Goal: Task Accomplishment & Management: Manage account settings

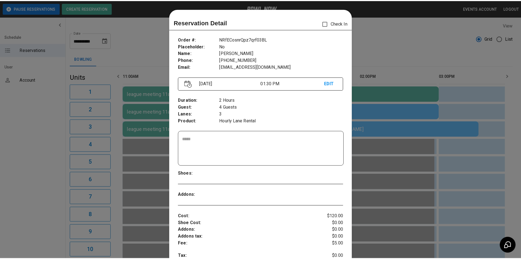
scroll to position [9, 0]
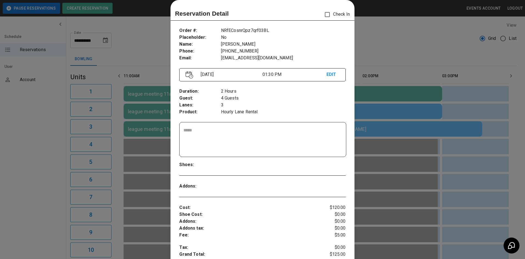
click at [405, 34] on div at bounding box center [262, 129] width 525 height 259
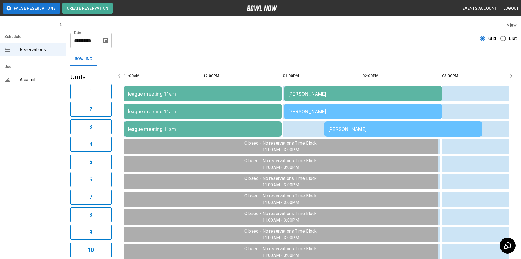
click at [511, 76] on icon "button" at bounding box center [511, 75] width 7 height 7
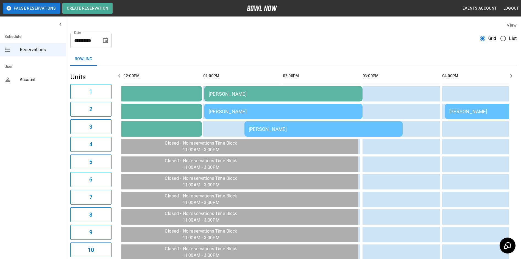
click at [511, 75] on icon "button" at bounding box center [511, 75] width 7 height 7
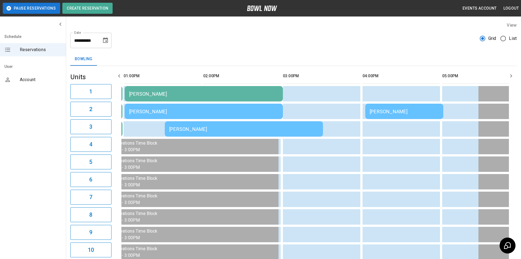
click at [511, 75] on icon "button" at bounding box center [511, 75] width 7 height 7
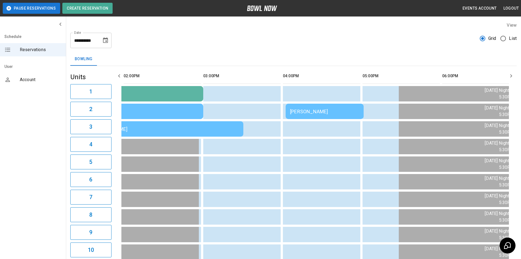
click at [118, 74] on icon "button" at bounding box center [119, 75] width 7 height 7
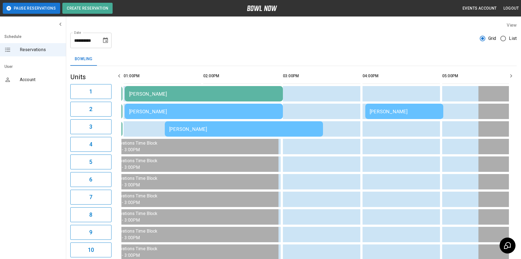
click at [118, 74] on icon "button" at bounding box center [119, 75] width 7 height 7
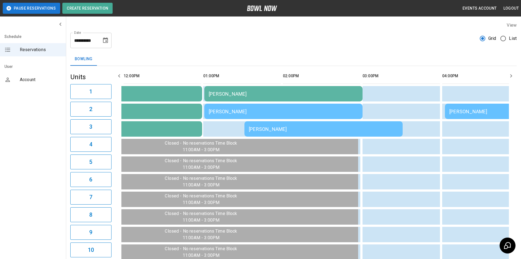
click at [118, 74] on icon "button" at bounding box center [119, 75] width 7 height 7
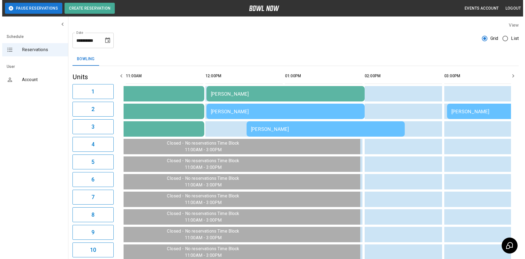
scroll to position [0, 0]
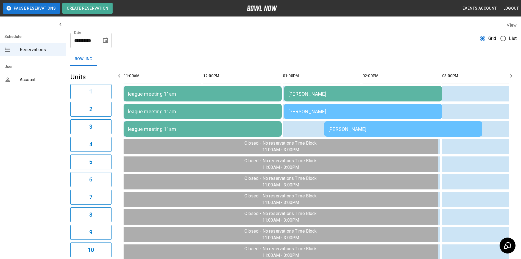
click at [320, 91] on div "[PERSON_NAME]" at bounding box center [362, 94] width 149 height 6
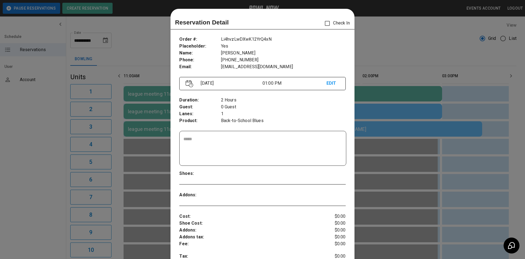
scroll to position [9, 0]
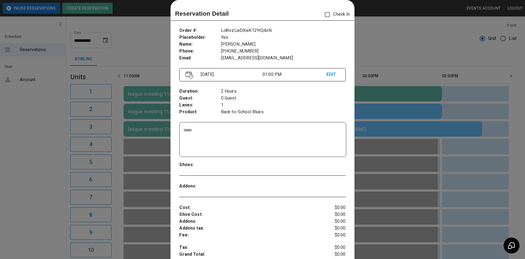
click at [376, 40] on div at bounding box center [262, 129] width 525 height 259
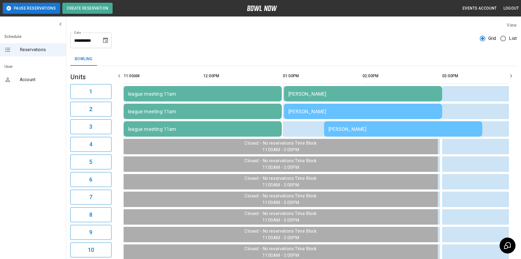
click at [326, 91] on div "[PERSON_NAME]" at bounding box center [362, 94] width 149 height 6
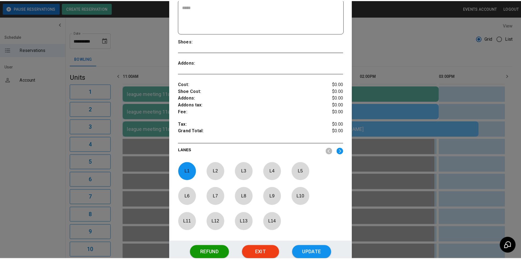
scroll to position [173, 0]
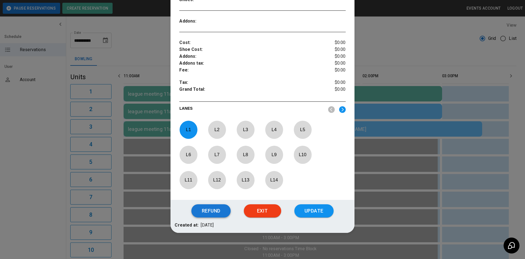
click at [217, 209] on button "Refund" at bounding box center [210, 210] width 39 height 13
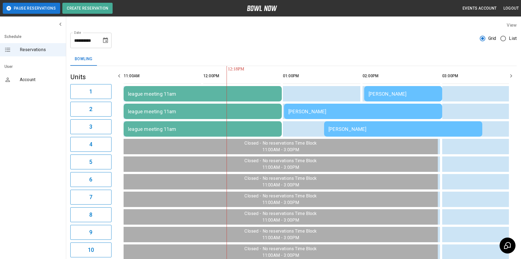
scroll to position [0, 80]
